Goal: Task Accomplishment & Management: Use online tool/utility

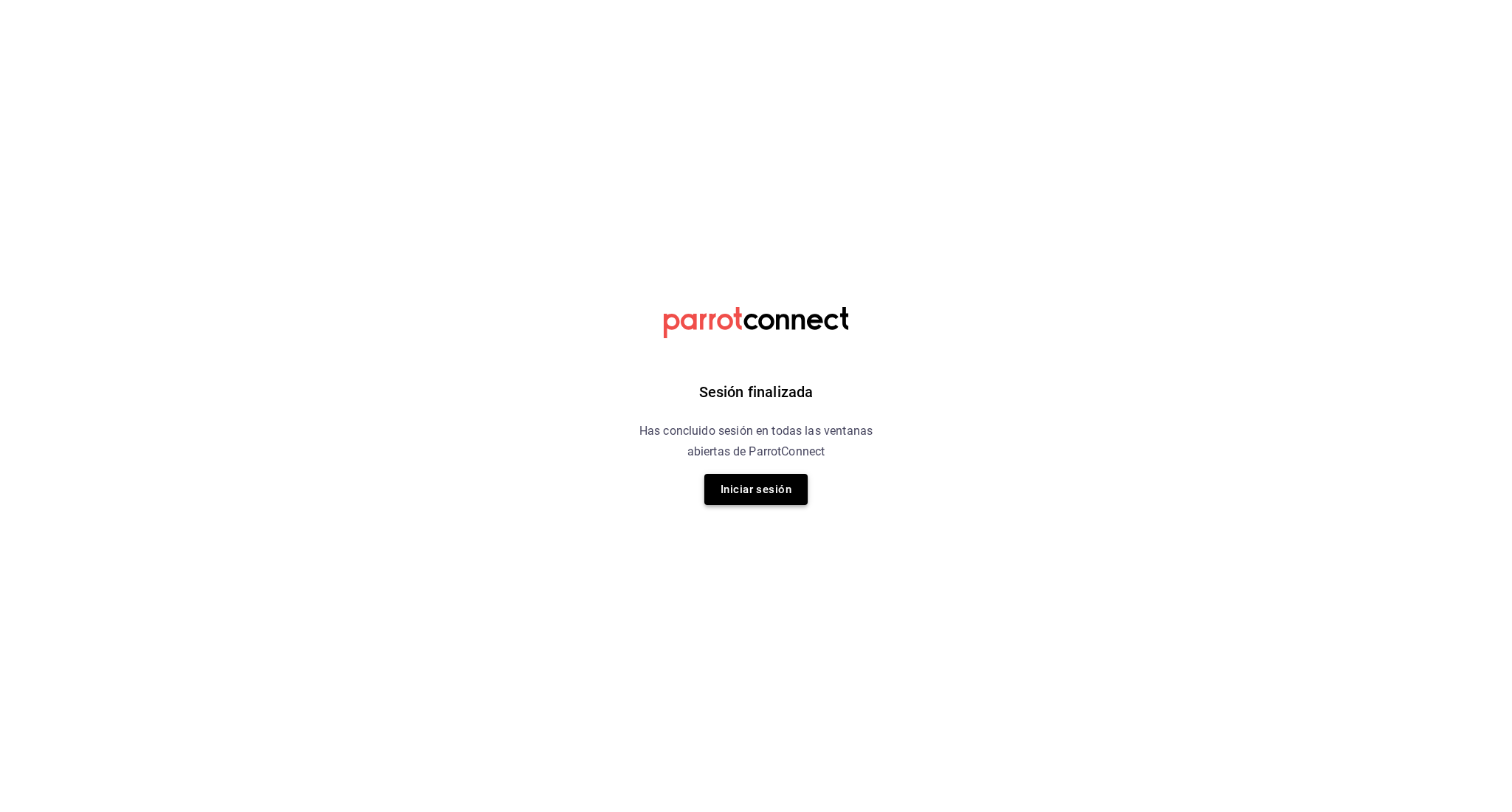
click at [761, 498] on button "Iniciar sesión" at bounding box center [756, 489] width 104 height 31
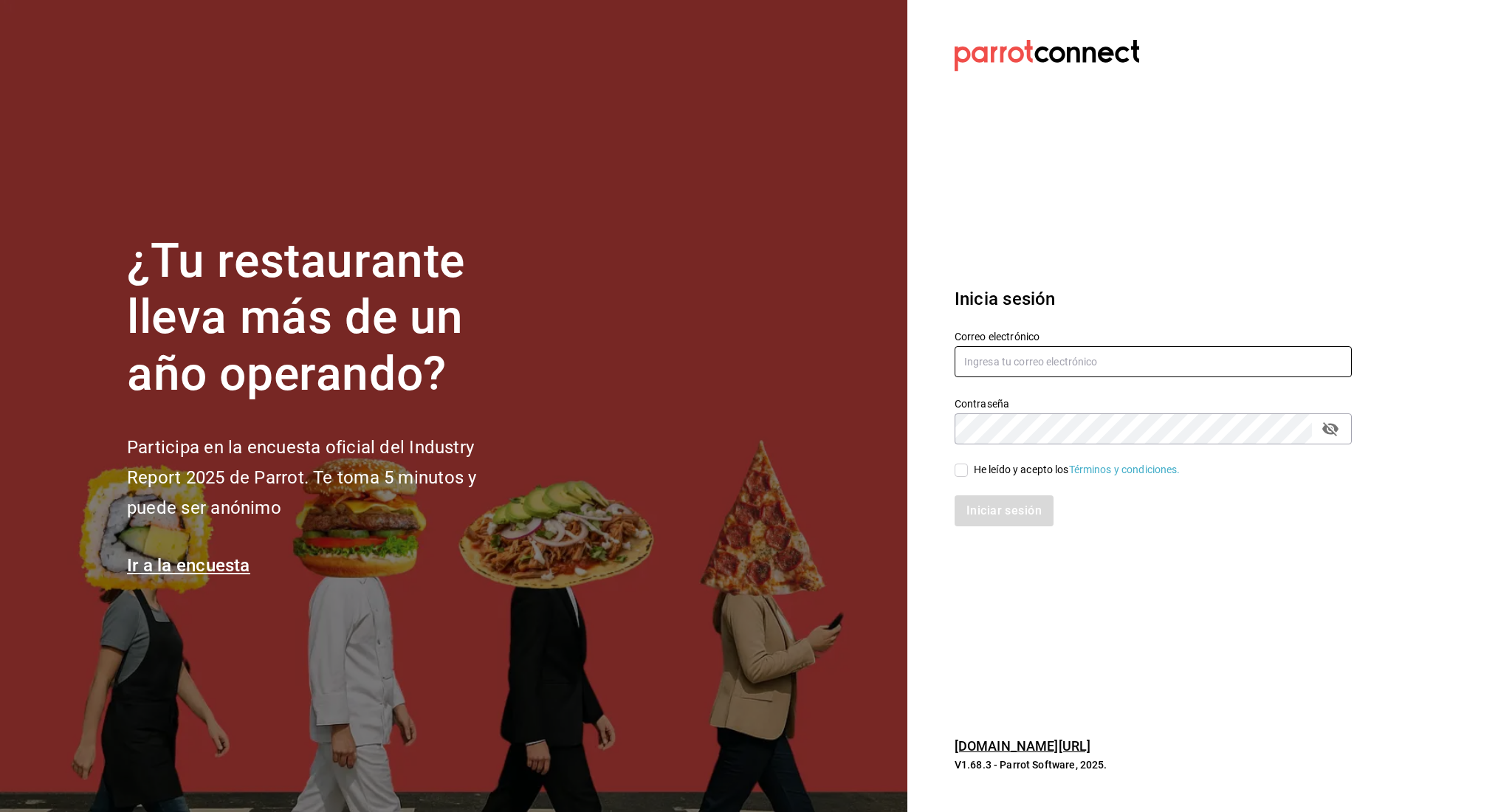
type input "[PERSON_NAME][EMAIL_ADDRESS][PERSON_NAME][DOMAIN_NAME]"
click at [961, 468] on input "He leído y acepto los Términos y condiciones." at bounding box center [961, 470] width 13 height 13
checkbox input "true"
click at [978, 509] on button "Iniciar sesión" at bounding box center [1005, 510] width 100 height 31
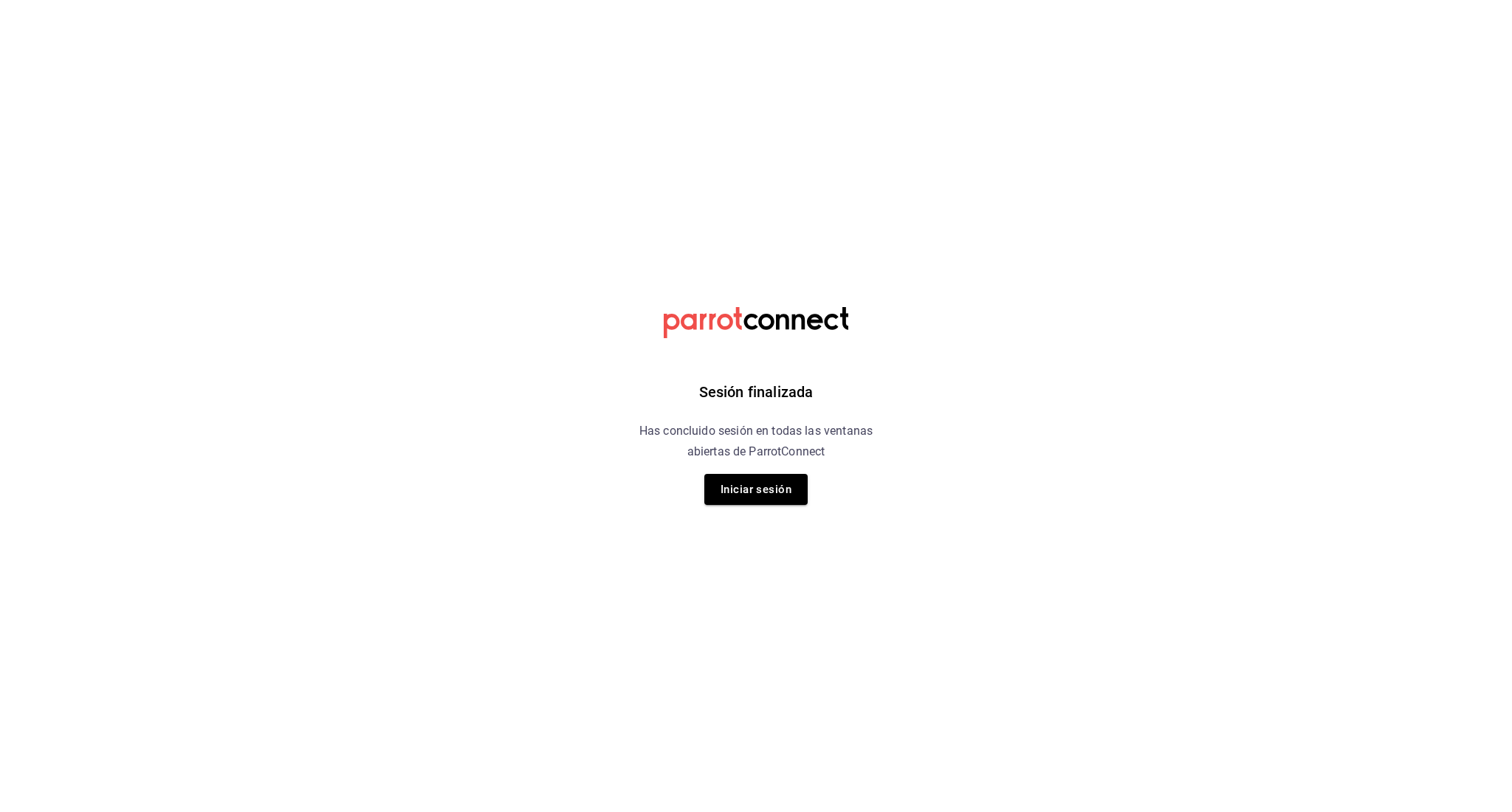
click at [766, 472] on div "Sesión finalizada Has concluido sesión en todas las ventanas abiertas de Parrot…" at bounding box center [756, 406] width 373 height 812
click at [764, 479] on button "Iniciar sesión" at bounding box center [756, 489] width 104 height 31
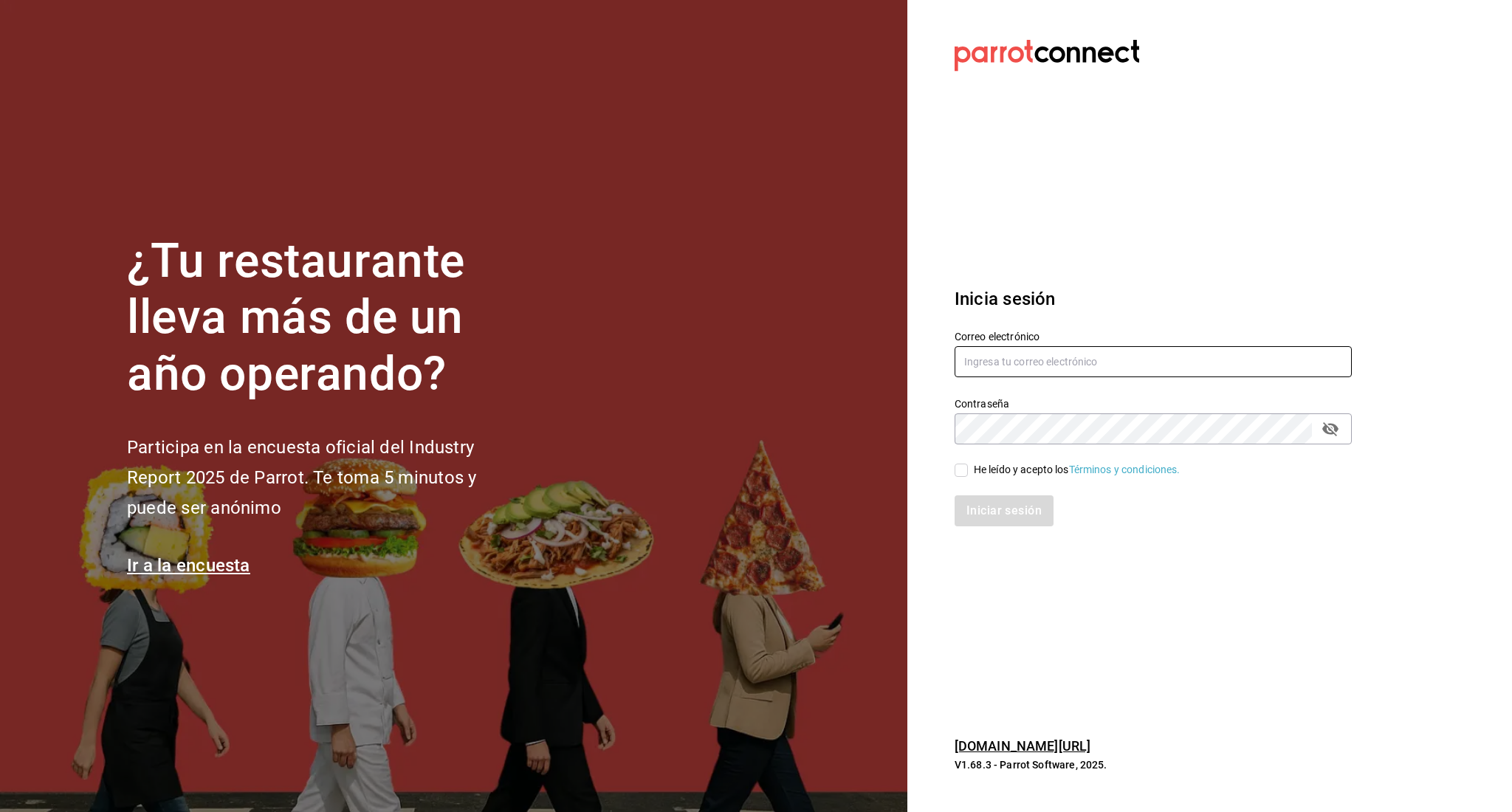
type input "[PERSON_NAME][EMAIL_ADDRESS][PERSON_NAME][DOMAIN_NAME]"
click at [962, 467] on input "He leído y acepto los Términos y condiciones." at bounding box center [961, 470] width 13 height 13
checkbox input "true"
click at [971, 500] on button "Iniciar sesión" at bounding box center [1005, 510] width 100 height 31
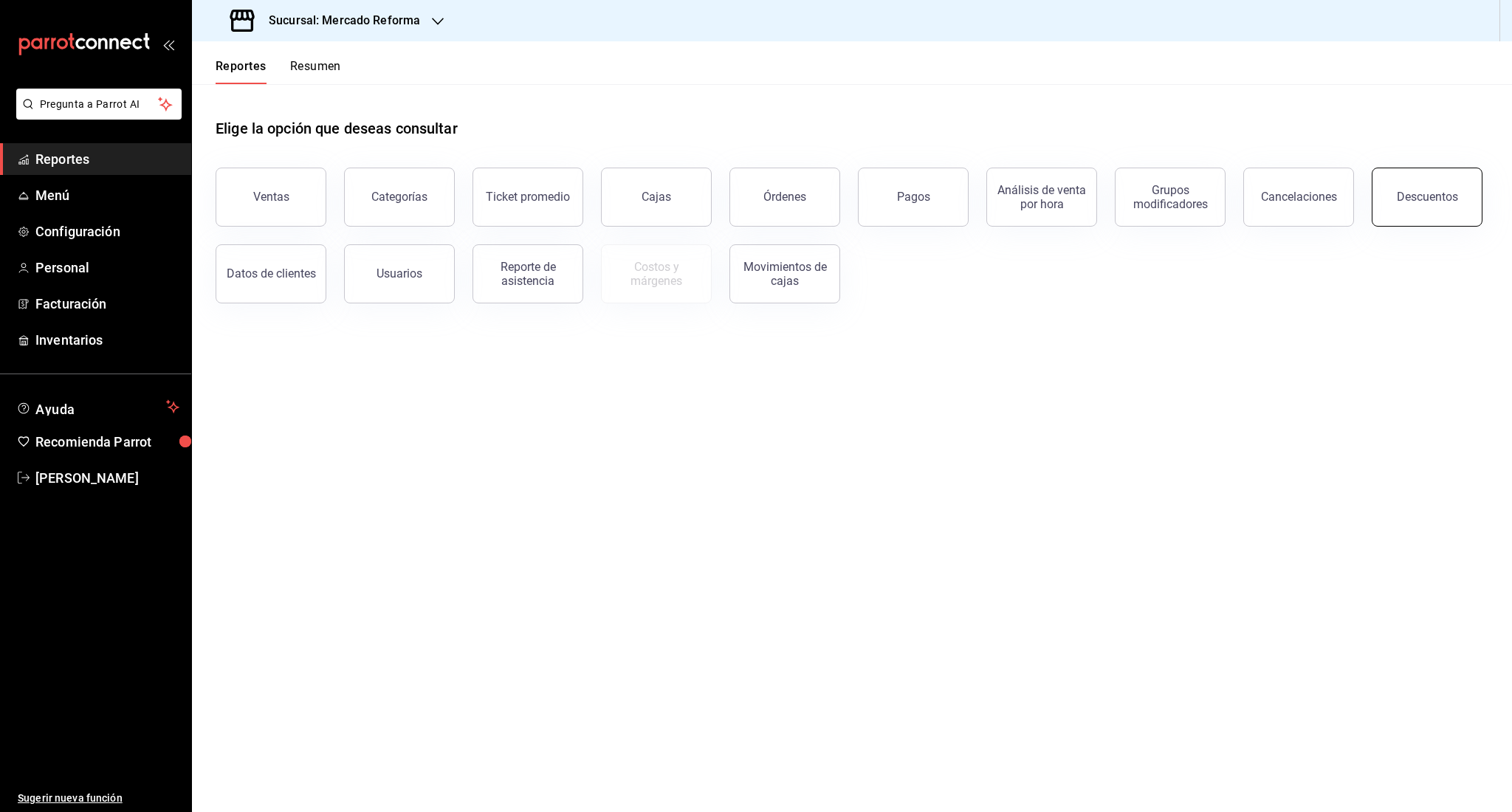
click at [1431, 207] on button "Descuentos" at bounding box center [1427, 197] width 110 height 59
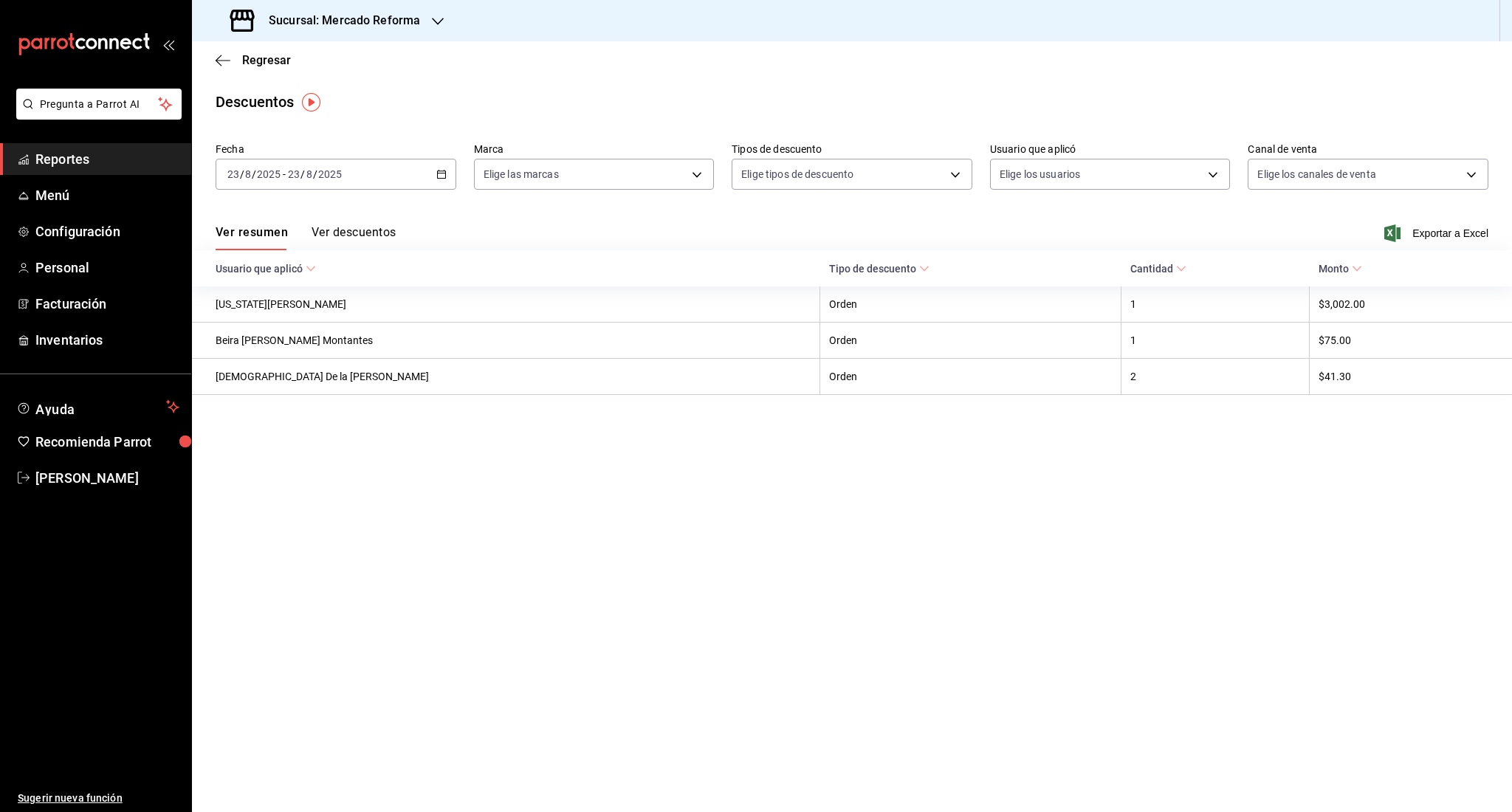
click at [295, 176] on input "23" at bounding box center [294, 174] width 13 height 12
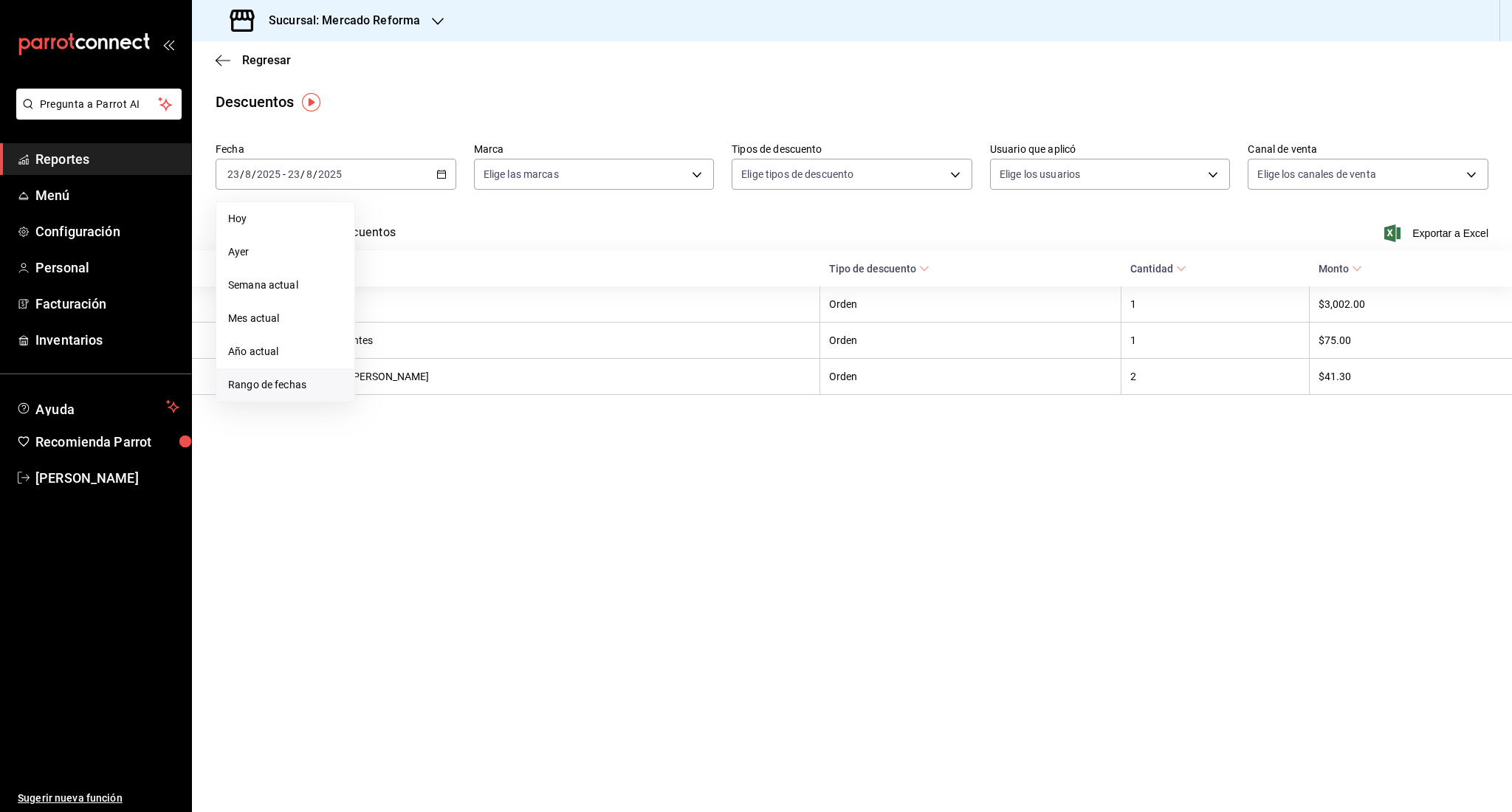
click at [279, 386] on span "Rango de fechas" at bounding box center [285, 385] width 115 height 16
click at [514, 236] on icon "button" at bounding box center [517, 227] width 18 height 18
click at [408, 273] on button "1" at bounding box center [412, 273] width 26 height 27
click at [556, 234] on div "julio de 2025 lun mar mié jue vie sáb dom 30 1 2 3 4 5 6 7 8 9 10 11 12 13 14 1…" at bounding box center [464, 317] width 218 height 232
click at [551, 231] on icon "button" at bounding box center [546, 227] width 18 height 18
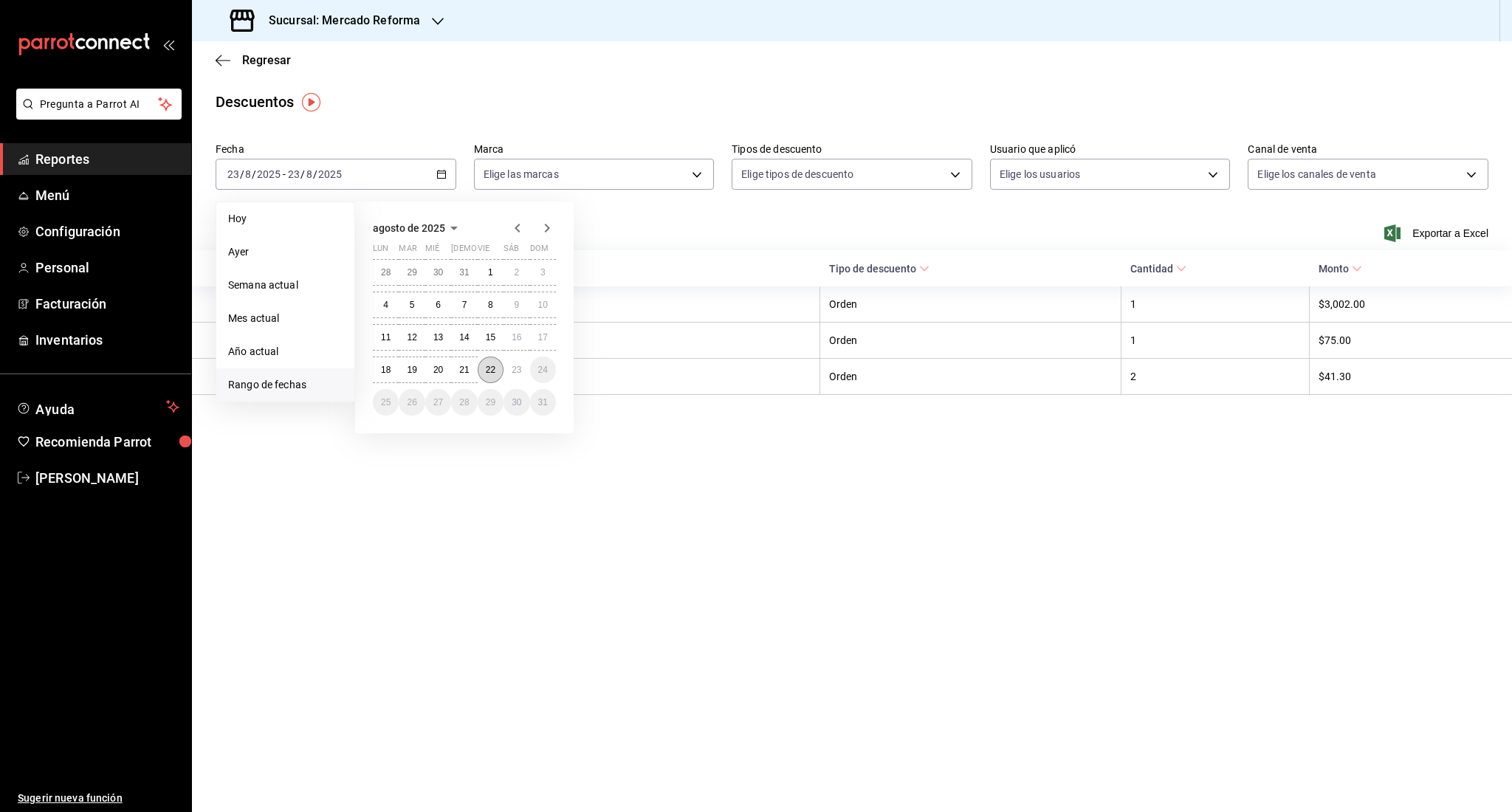
click at [494, 377] on button "22" at bounding box center [490, 370] width 26 height 27
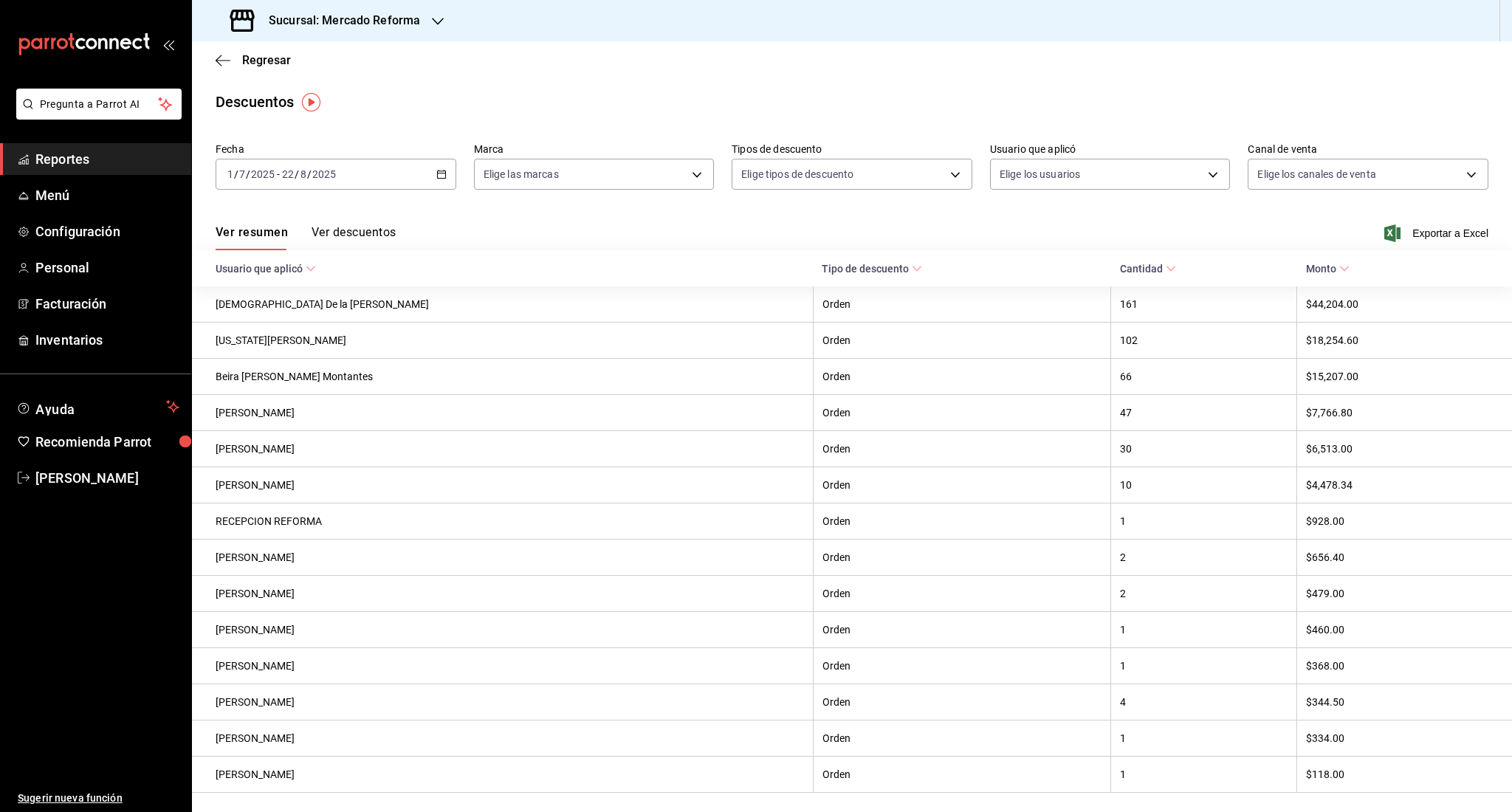
click at [1398, 242] on div "Ver resumen Ver descuentos Exportar a Excel" at bounding box center [852, 228] width 1320 height 43
click at [1399, 238] on span "Exportar a Excel" at bounding box center [1438, 232] width 101 height 18
